Goal: Transaction & Acquisition: Purchase product/service

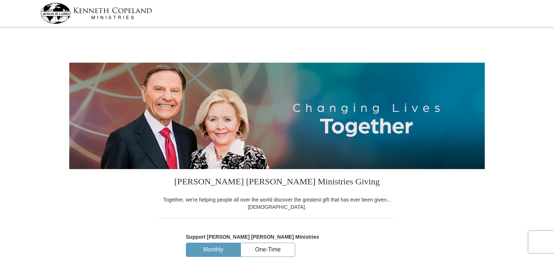
select select "NY"
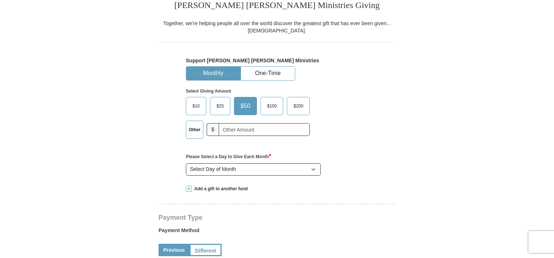
scroll to position [184, 0]
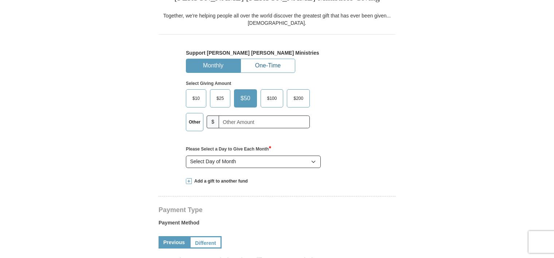
click at [261, 65] on button "One-Time" at bounding box center [268, 65] width 54 height 13
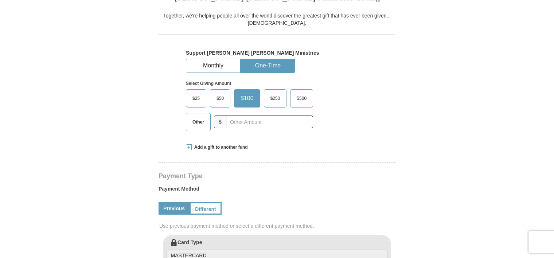
click at [194, 100] on span "$25" at bounding box center [196, 98] width 15 height 11
click at [0, 0] on input "$25" at bounding box center [0, 0] width 0 height 0
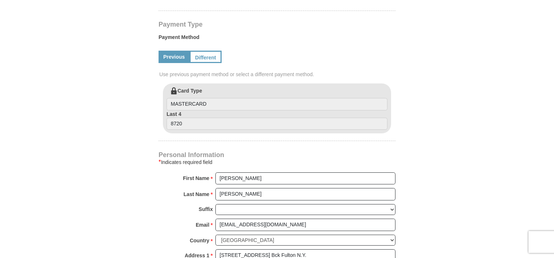
scroll to position [338, 0]
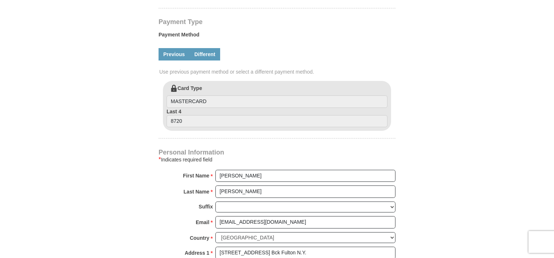
click at [206, 53] on link "Different" at bounding box center [205, 54] width 31 height 12
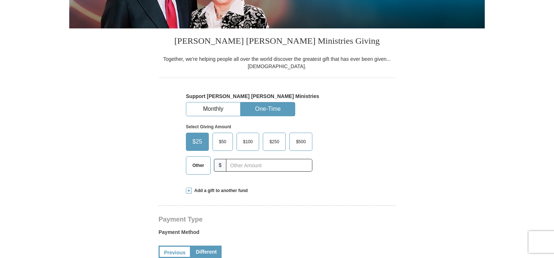
scroll to position [125, 0]
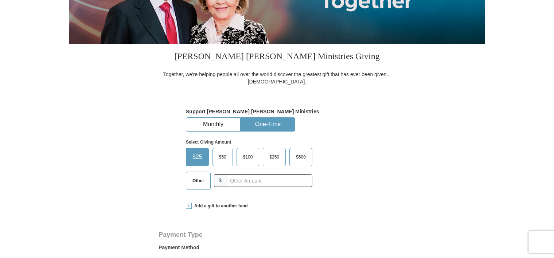
drag, startPoint x: 553, startPoint y: 52, endPoint x: 555, endPoint y: 58, distance: 6.5
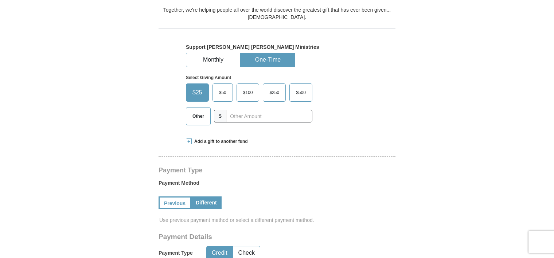
scroll to position [156, 0]
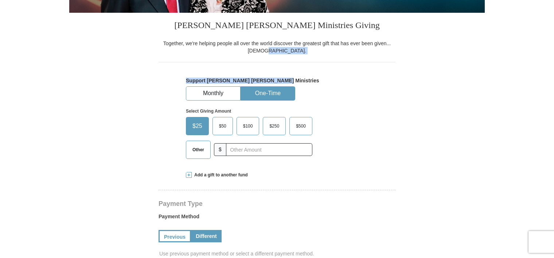
drag, startPoint x: 529, startPoint y: 50, endPoint x: 540, endPoint y: 76, distance: 28.1
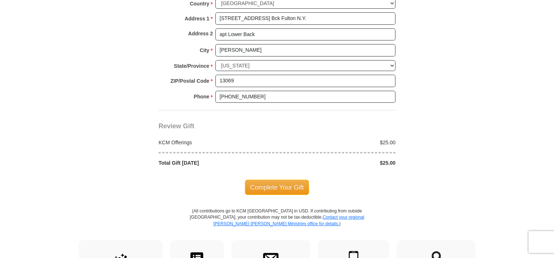
scroll to position [671, 0]
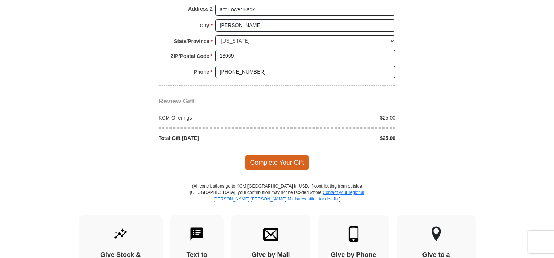
click at [276, 157] on span "Complete Your Gift" at bounding box center [277, 162] width 65 height 15
